Goal: Information Seeking & Learning: Learn about a topic

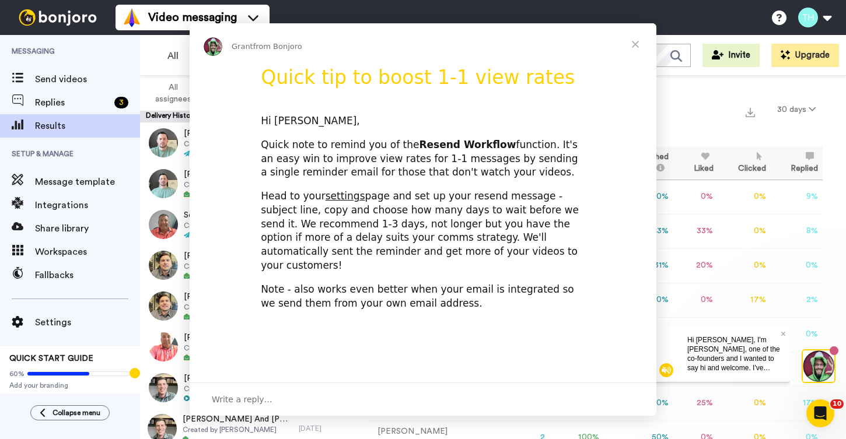
scroll to position [3, 0]
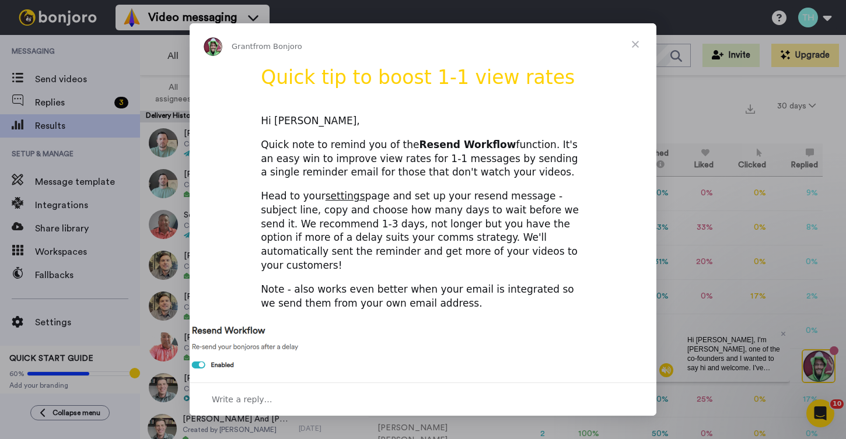
click at [634, 42] on span "Close" at bounding box center [635, 44] width 42 height 42
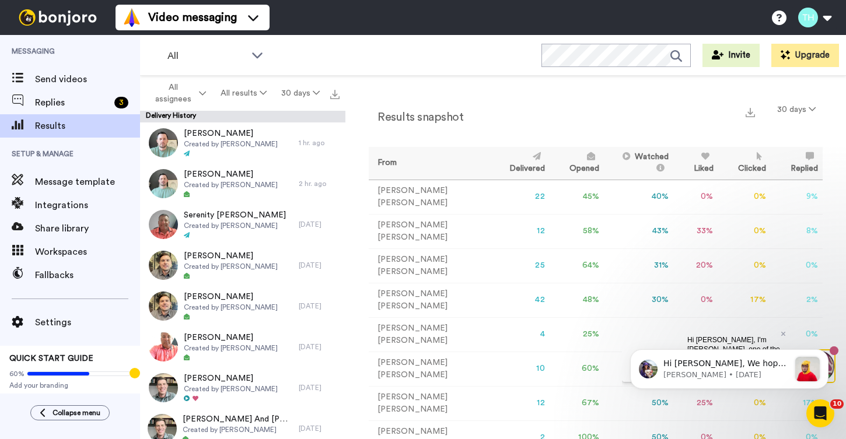
scroll to position [0, 0]
click at [824, 351] on icon "Dismiss notification" at bounding box center [825, 353] width 6 height 6
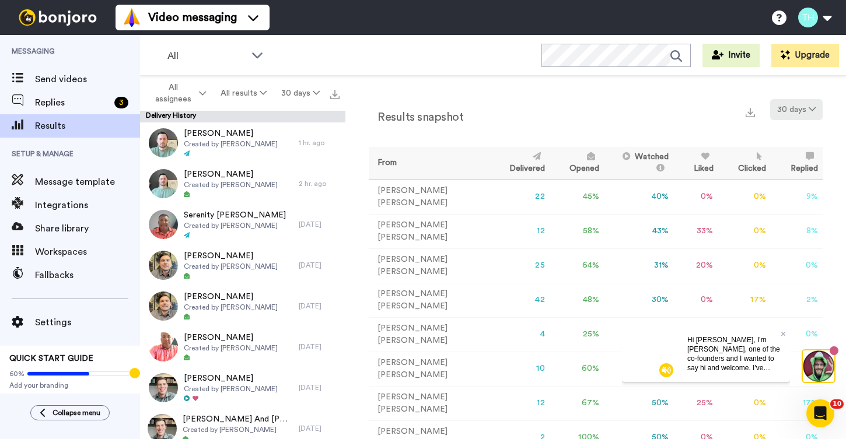
click at [811, 110] on icon at bounding box center [811, 109] width 7 height 8
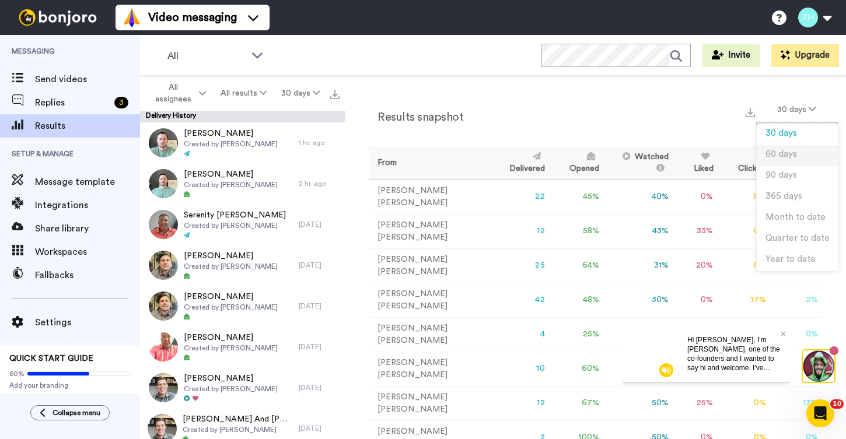
click at [794, 148] on li "60 days" at bounding box center [797, 155] width 82 height 21
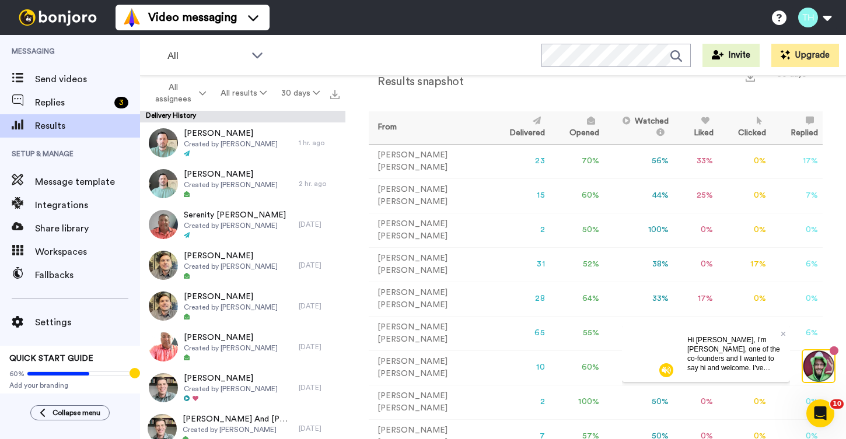
scroll to position [35, 0]
click at [785, 335] on div "Hi [PERSON_NAME], I'm [PERSON_NAME], one of the co-founders and I wanted to say…" at bounding box center [734, 353] width 112 height 56
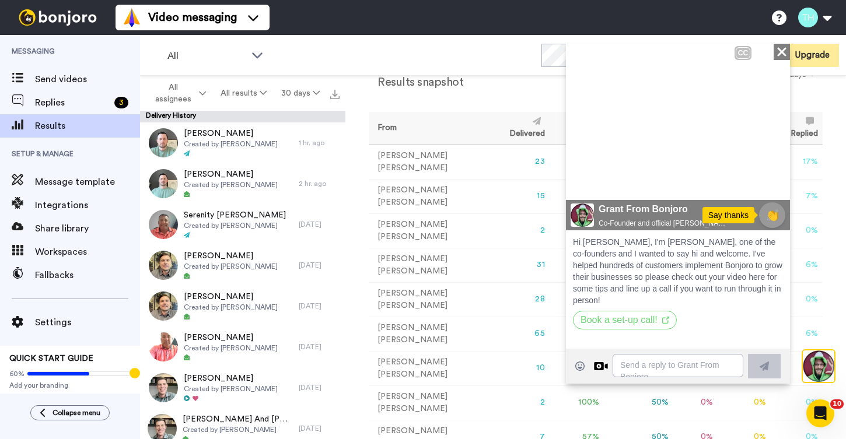
click at [785, 49] on icon at bounding box center [781, 51] width 9 height 9
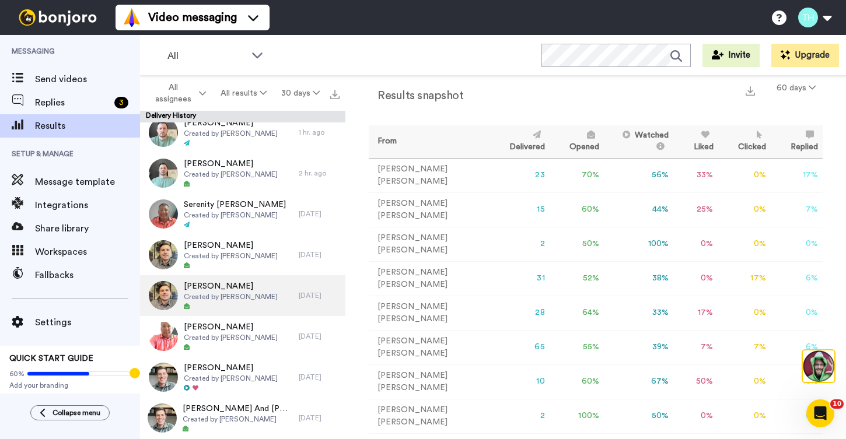
scroll to position [12, 0]
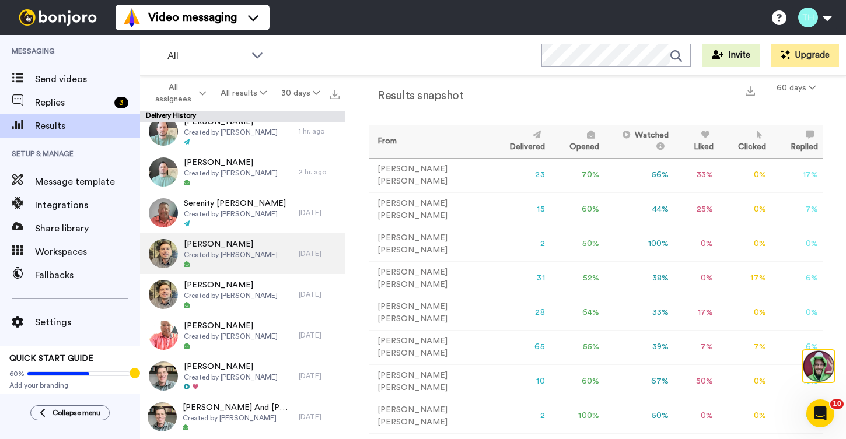
click at [265, 254] on div "[PERSON_NAME] Created by [PERSON_NAME]" at bounding box center [219, 253] width 159 height 41
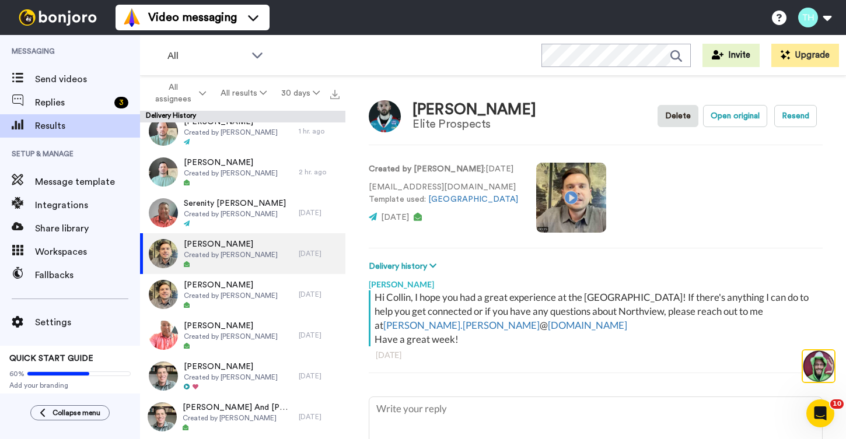
click at [549, 199] on video at bounding box center [571, 198] width 70 height 70
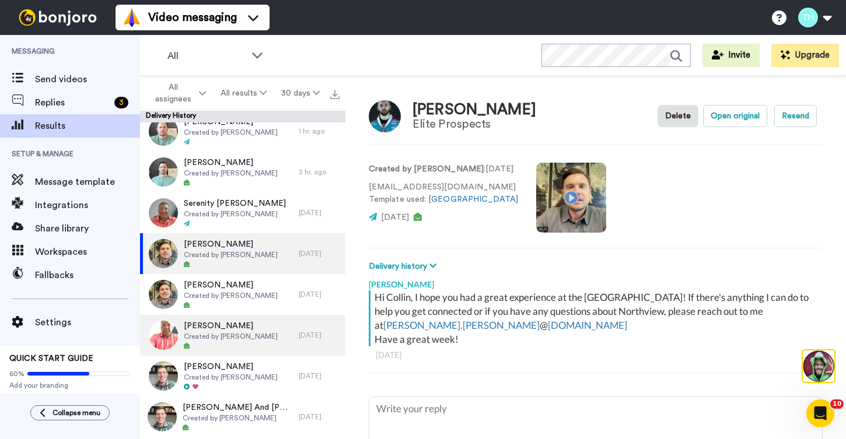
click at [267, 332] on span "Created by [PERSON_NAME]" at bounding box center [231, 336] width 94 height 9
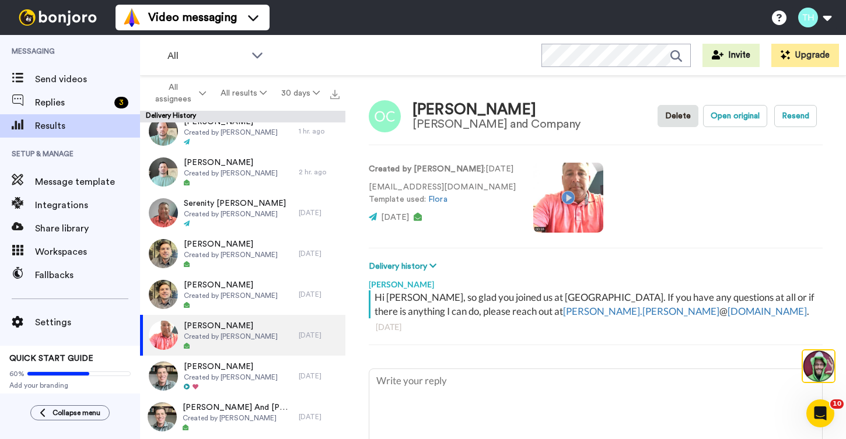
click at [578, 197] on video at bounding box center [568, 198] width 70 height 70
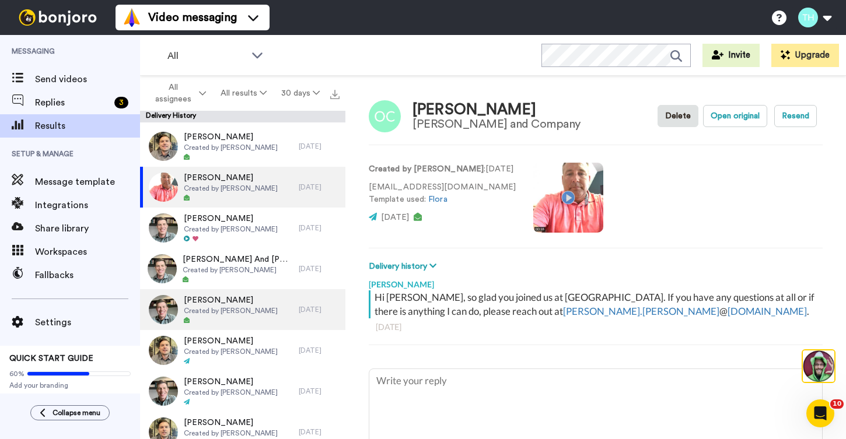
scroll to position [162, 0]
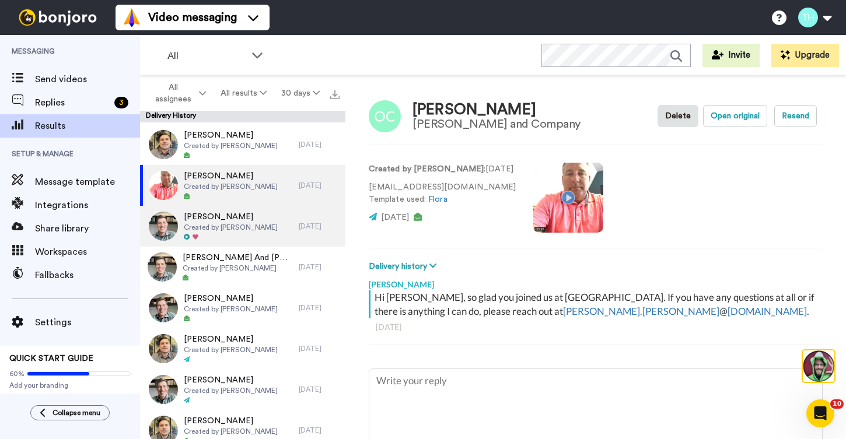
click at [270, 220] on span "[PERSON_NAME]" at bounding box center [231, 217] width 94 height 12
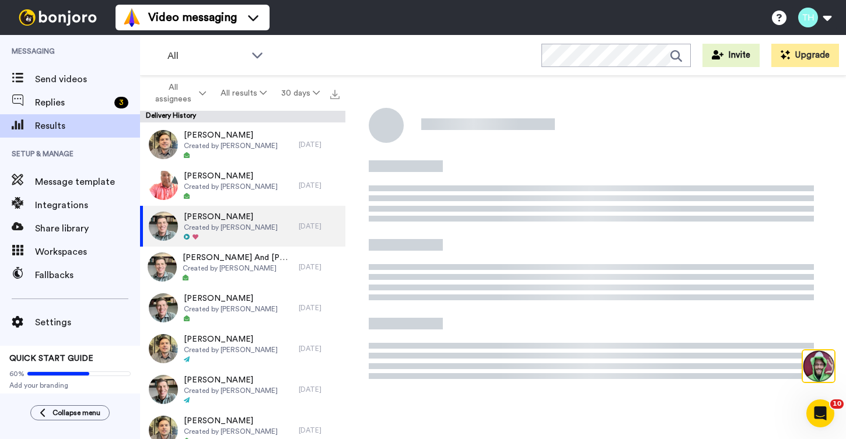
click at [270, 220] on span "[PERSON_NAME]" at bounding box center [231, 217] width 94 height 12
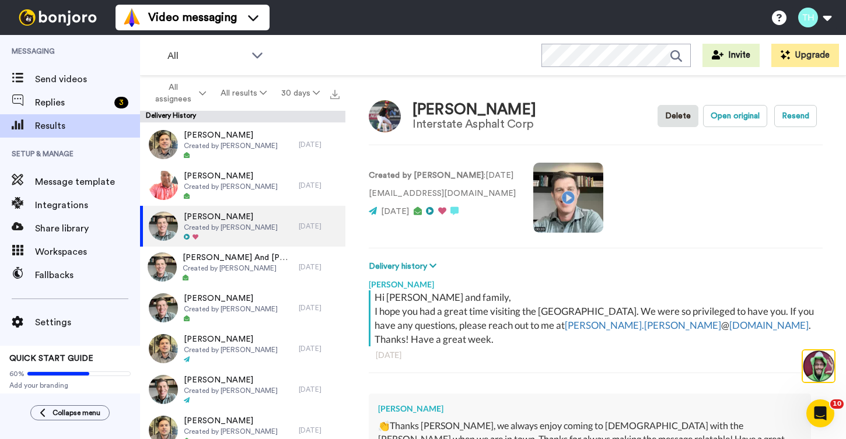
click at [576, 197] on video at bounding box center [568, 198] width 70 height 70
click at [583, 200] on video at bounding box center [568, 198] width 70 height 70
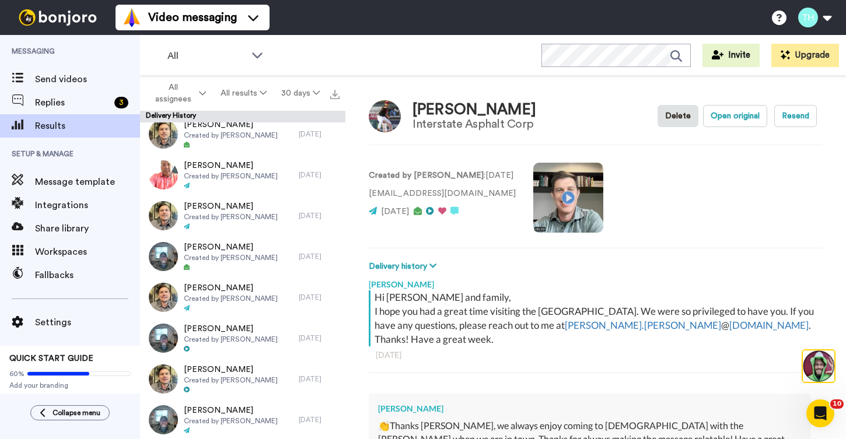
scroll to position [462, 0]
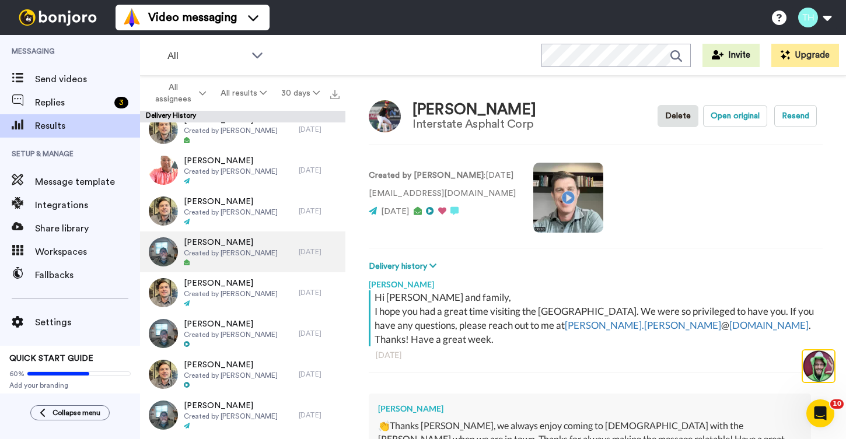
click at [258, 236] on div "[PERSON_NAME] Created by [PERSON_NAME]" at bounding box center [219, 251] width 159 height 41
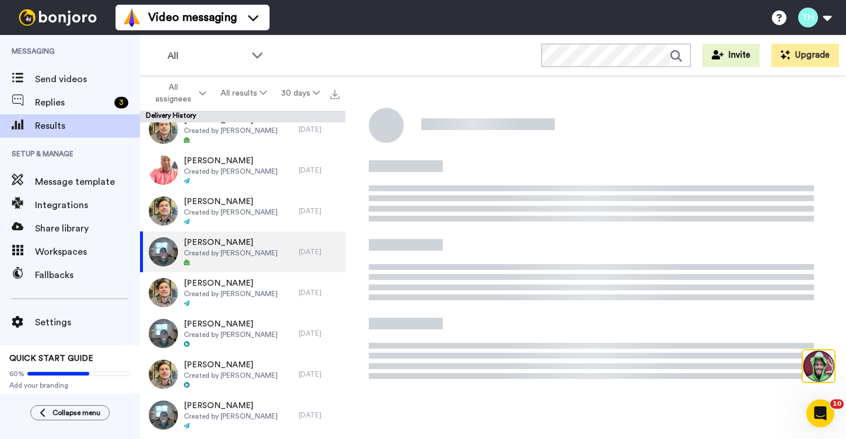
click at [258, 236] on div "[PERSON_NAME] Created by [PERSON_NAME]" at bounding box center [219, 251] width 159 height 41
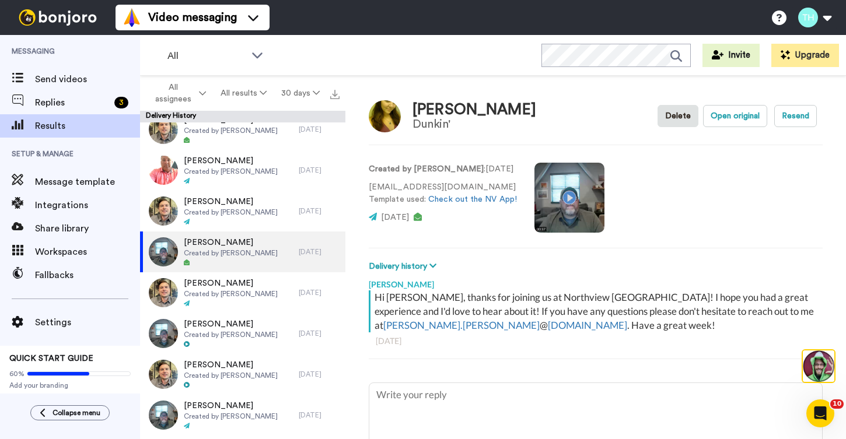
click at [569, 198] on video at bounding box center [569, 198] width 70 height 70
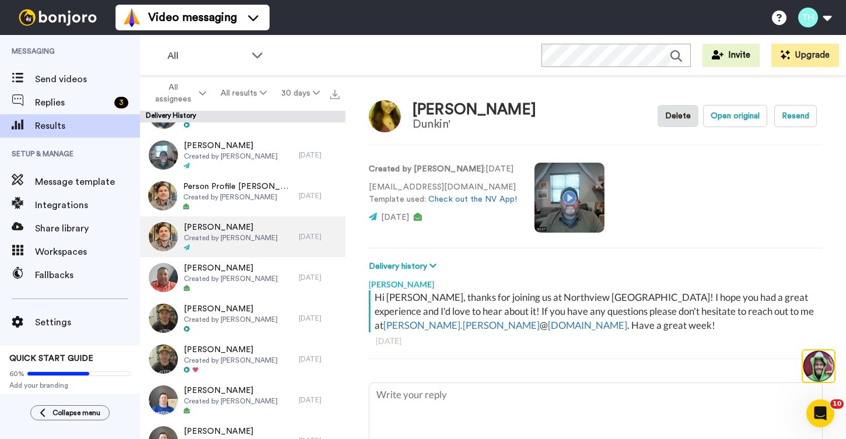
scroll to position [983, 0]
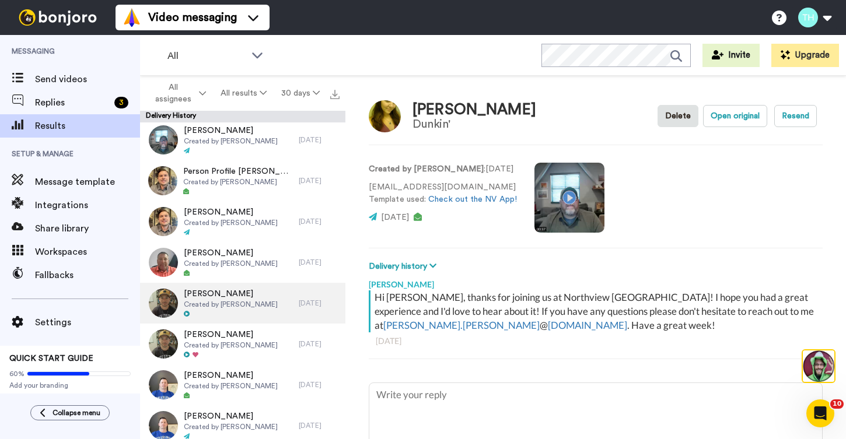
click at [266, 298] on div "[PERSON_NAME] Created by [PERSON_NAME]" at bounding box center [219, 303] width 159 height 41
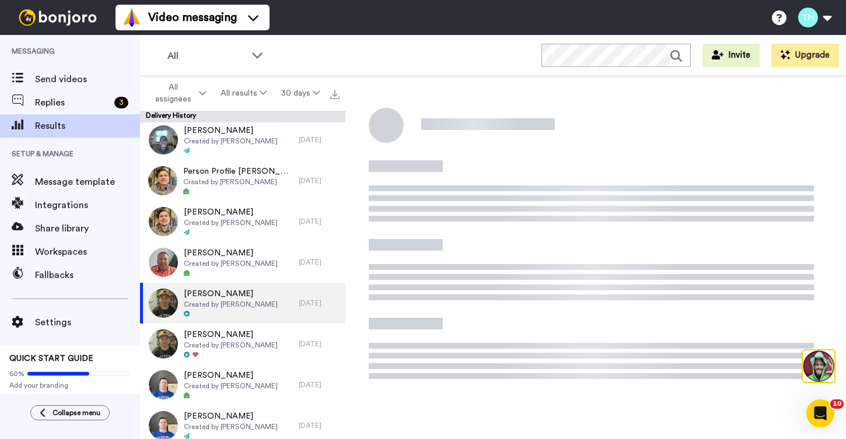
click at [266, 298] on div "[PERSON_NAME] Created by [PERSON_NAME]" at bounding box center [219, 303] width 159 height 41
type textarea "x"
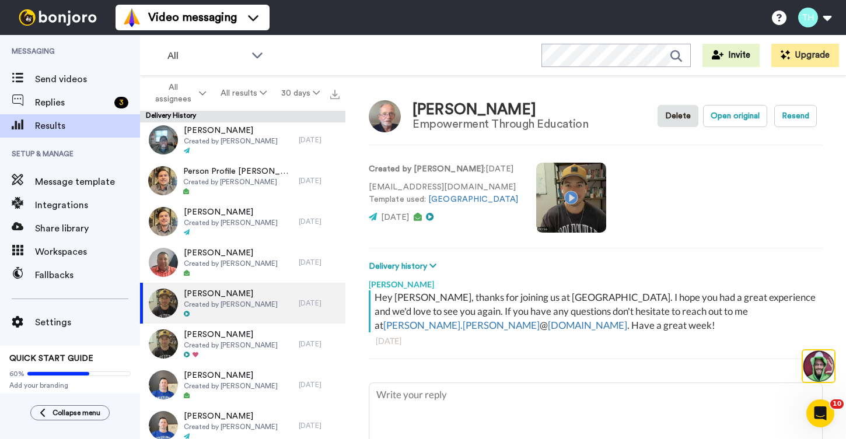
click at [571, 193] on video at bounding box center [571, 198] width 70 height 70
click at [569, 195] on video at bounding box center [571, 198] width 70 height 70
click at [559, 206] on video at bounding box center [571, 198] width 70 height 70
click at [562, 211] on video at bounding box center [571, 198] width 70 height 70
click at [56, 100] on span "Replies" at bounding box center [72, 103] width 75 height 14
